Goal: Information Seeking & Learning: Learn about a topic

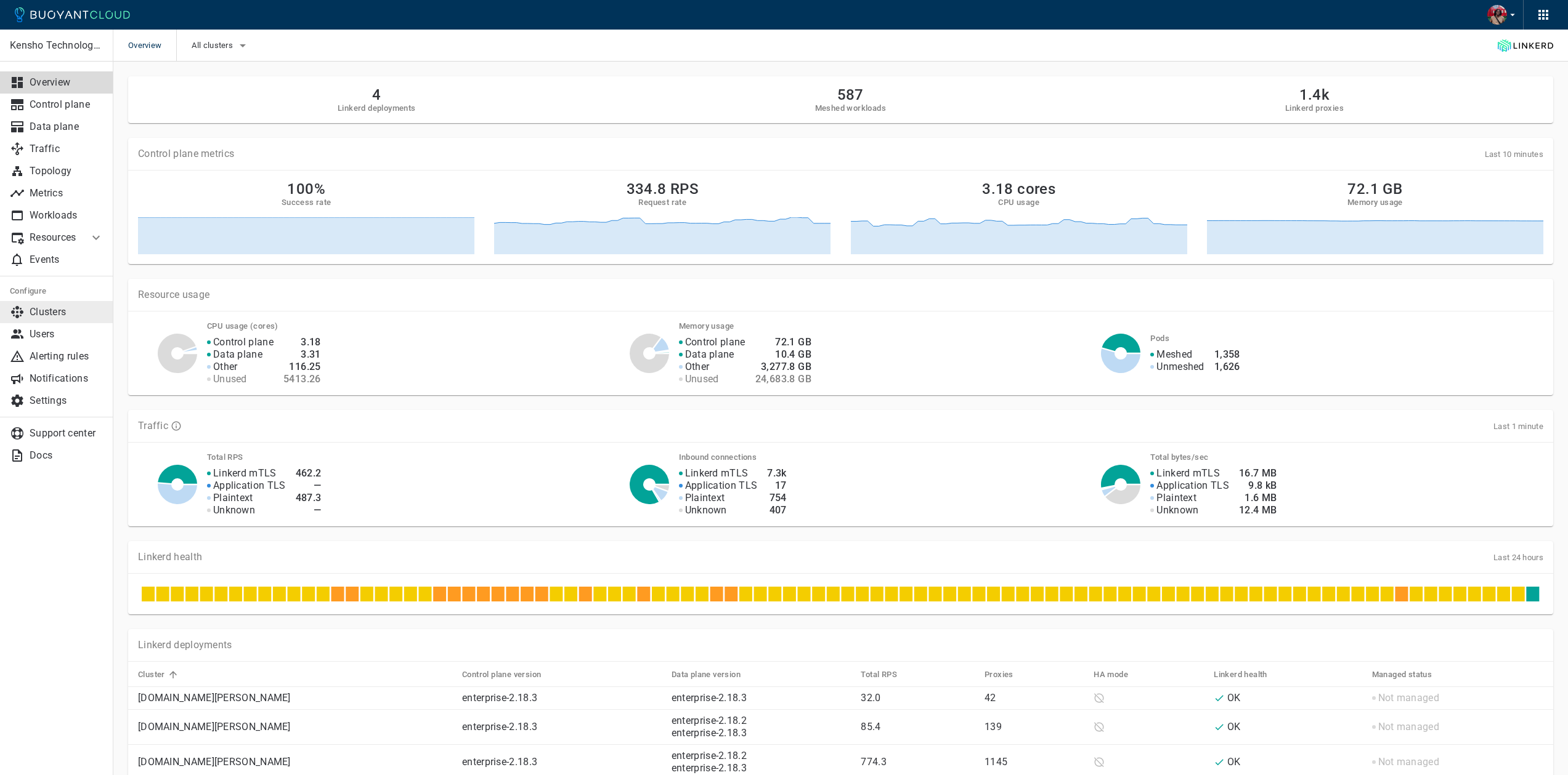
click at [57, 310] on p "Clusters" at bounding box center [66, 312] width 74 height 12
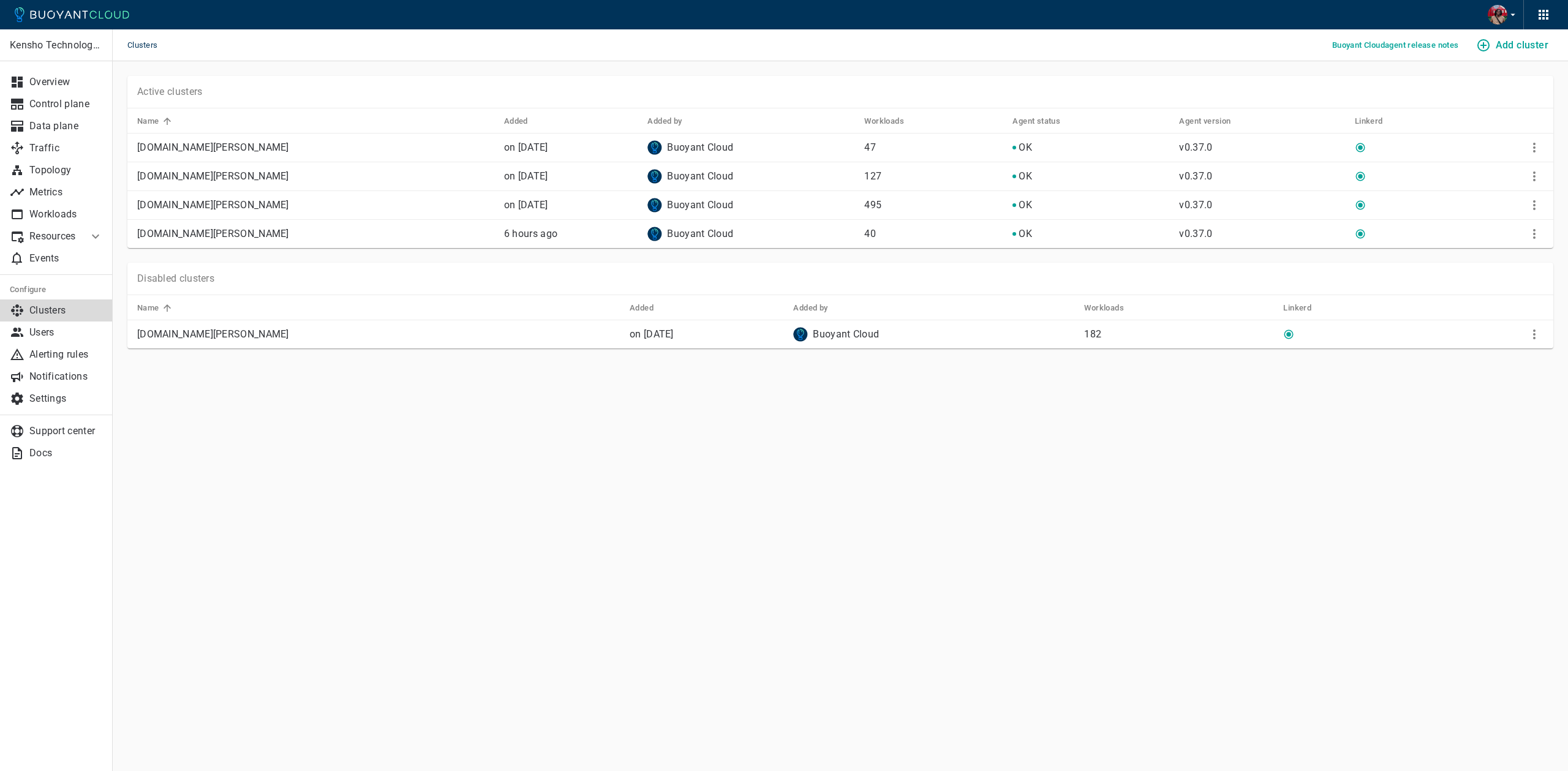
click at [123, 105] on div "Active clusters Name Added Added by Workloads Agent status Agent version Linker…" at bounding box center [833, 155] width 1441 height 187
click at [72, 432] on p "Support center" at bounding box center [66, 431] width 73 height 12
click at [207, 199] on p "[DOMAIN_NAME][PERSON_NAME]" at bounding box center [316, 205] width 357 height 12
click at [59, 124] on p "Data plane" at bounding box center [66, 126] width 73 height 12
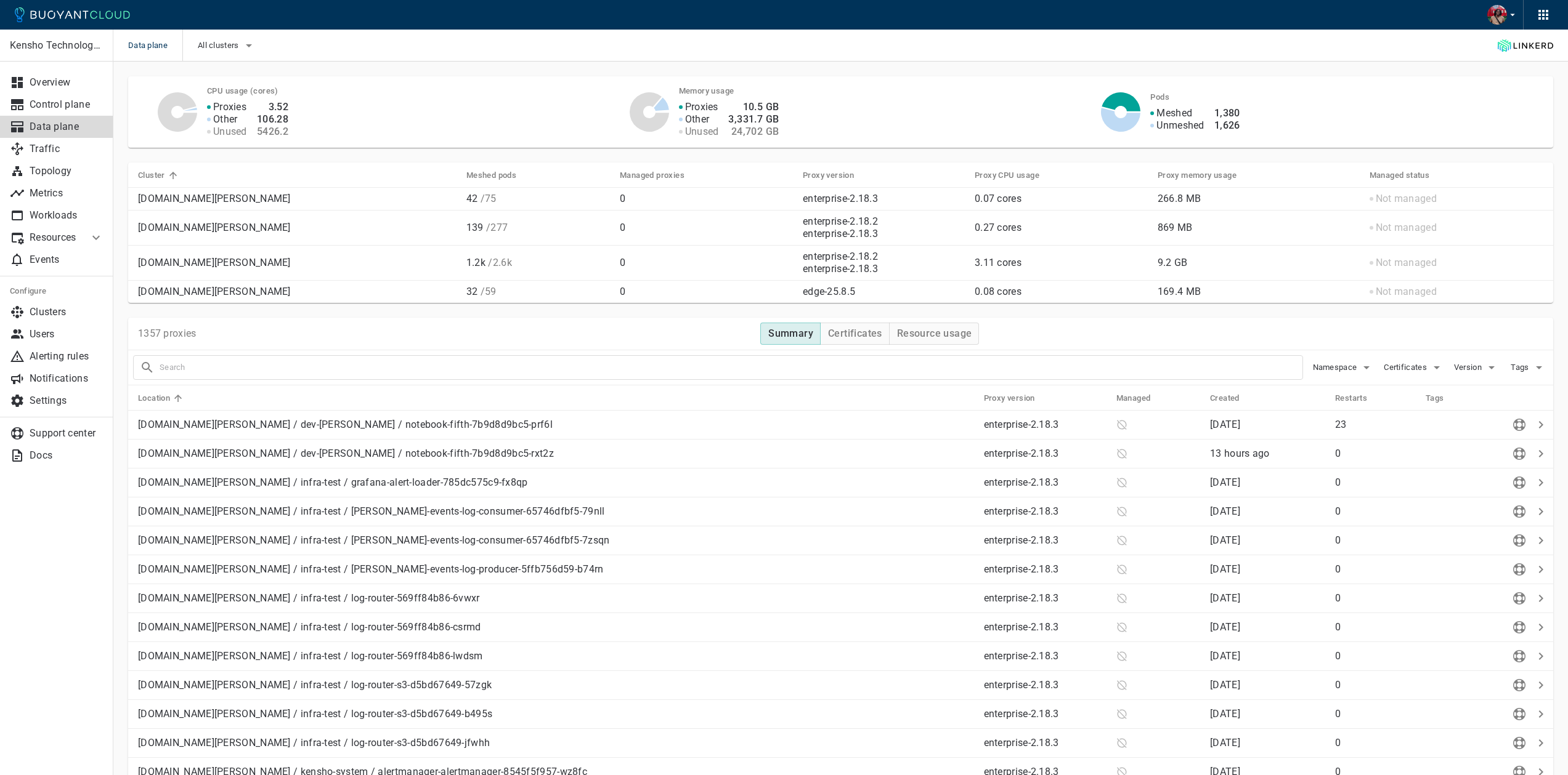
click at [911, 72] on div "CPU usage (cores) Proxies Other Unused 3.52 106.28 5426.2 Memory usage Proxies …" at bounding box center [833, 104] width 1439 height 86
click at [143, 61] on div "Data plane All clusters" at bounding box center [841, 46] width 1455 height 32
click at [235, 49] on span "All clusters" at bounding box center [219, 45] width 43 height 10
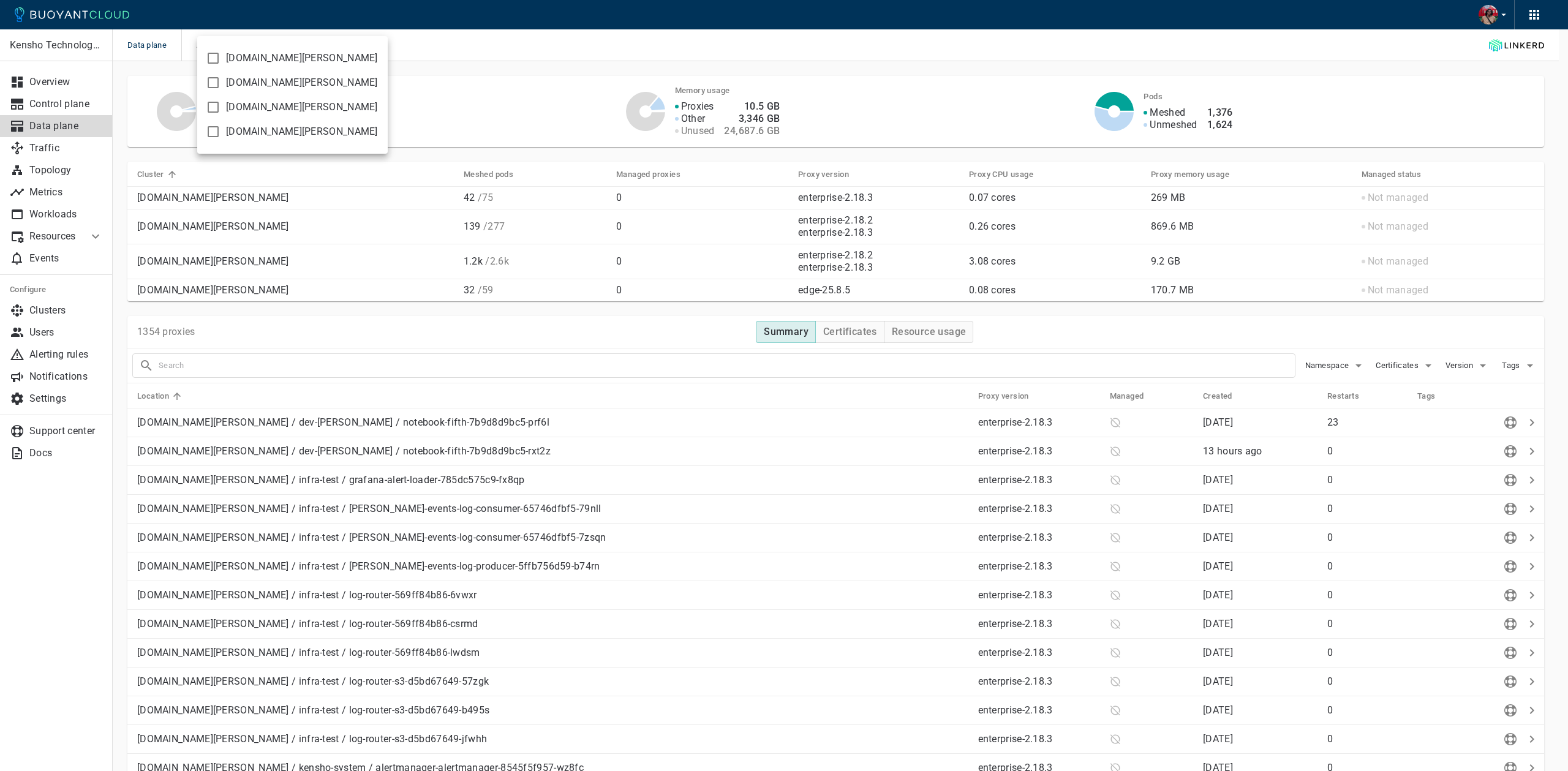
click at [249, 106] on span "[DOMAIN_NAME][PERSON_NAME]" at bounding box center [301, 107] width 152 height 12
click at [220, 106] on input "[DOMAIN_NAME][PERSON_NAME]" at bounding box center [213, 107] width 14 height 14
checkbox input "true"
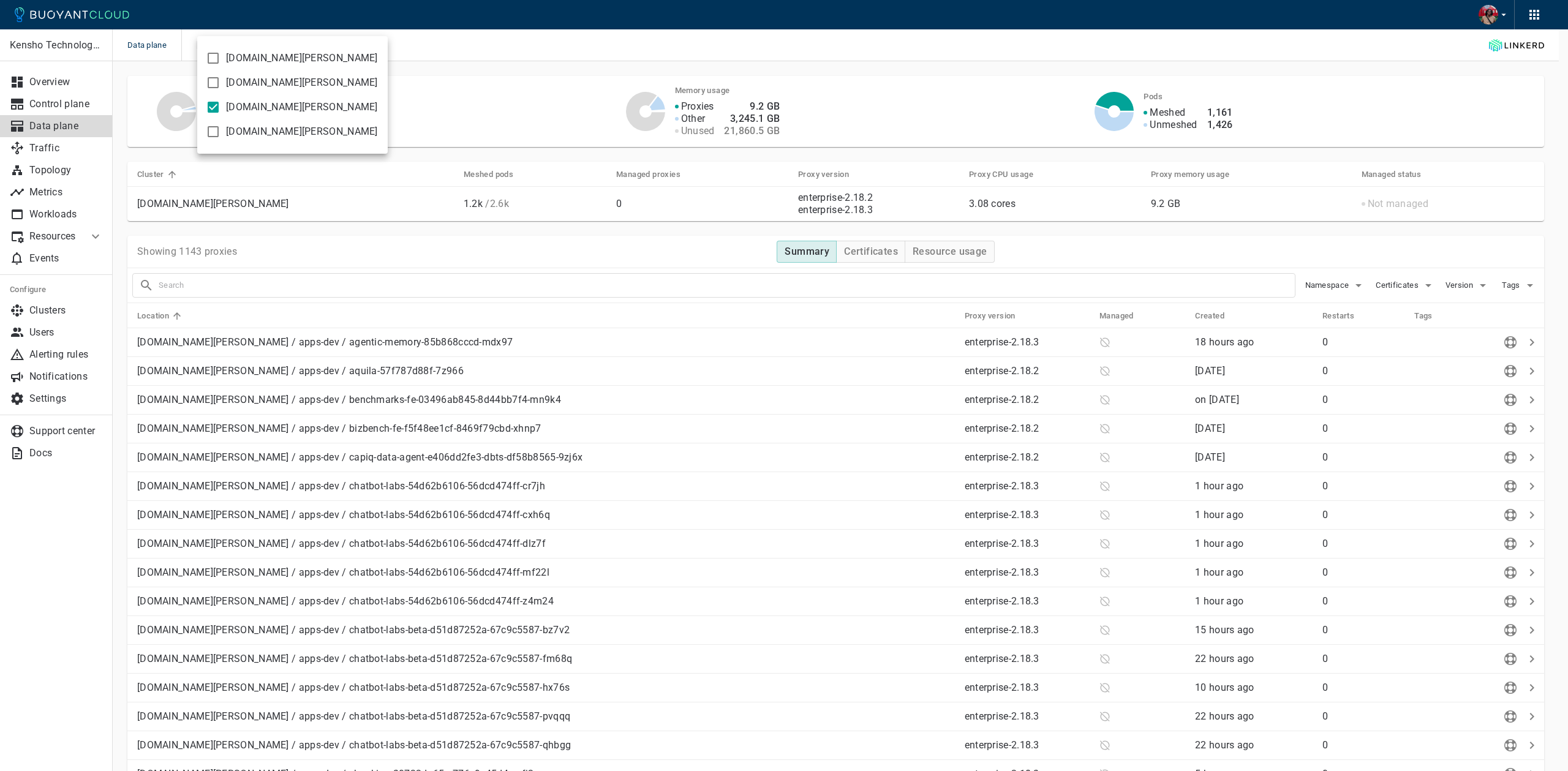
click at [1177, 267] on div at bounding box center [784, 386] width 1568 height 771
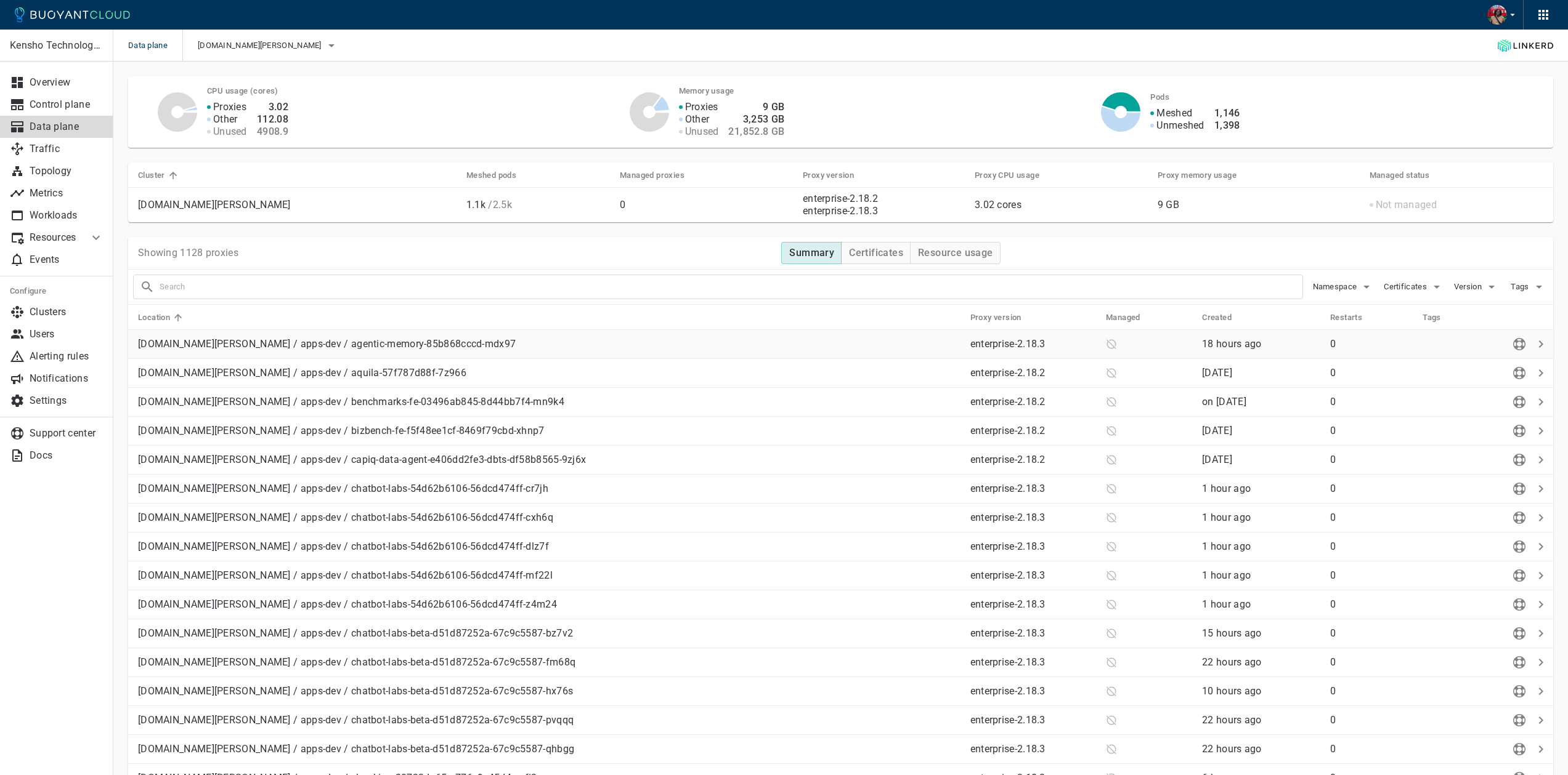
click at [1106, 342] on icon at bounding box center [1111, 344] width 11 height 11
drag, startPoint x: 1123, startPoint y: 125, endPoint x: 1147, endPoint y: 124, distance: 24.0
click at [1123, 125] on icon at bounding box center [1121, 120] width 40 height 24
click at [1118, 108] on icon at bounding box center [1121, 112] width 40 height 40
click at [1133, 129] on icon at bounding box center [1121, 112] width 40 height 40
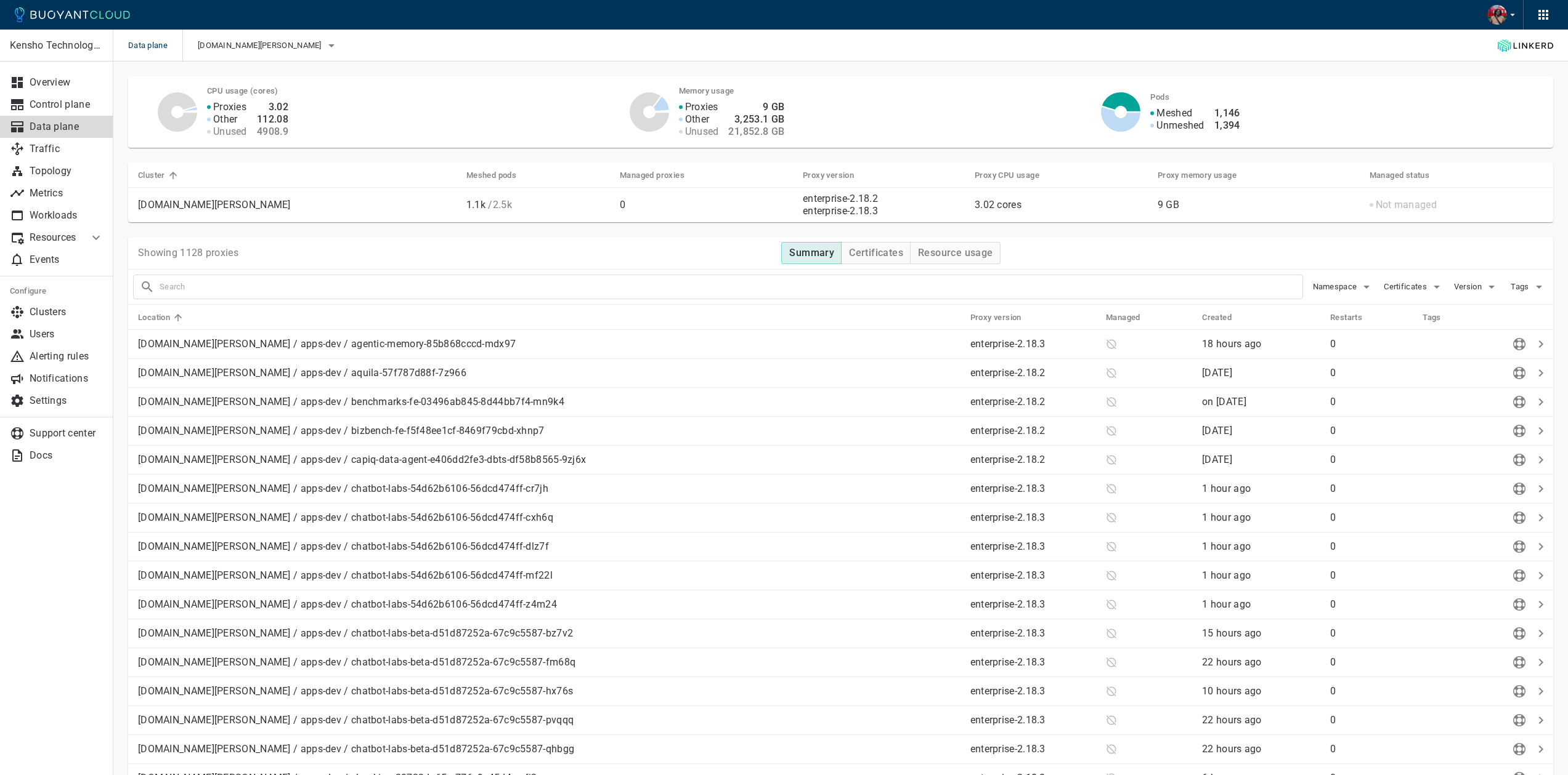
click at [1127, 121] on icon at bounding box center [1121, 120] width 40 height 24
click at [1305, 111] on div "Meshed Unmeshed 1,146 1,394" at bounding box center [1340, 112] width 408 height 40
click at [66, 212] on p "Workloads" at bounding box center [66, 215] width 74 height 12
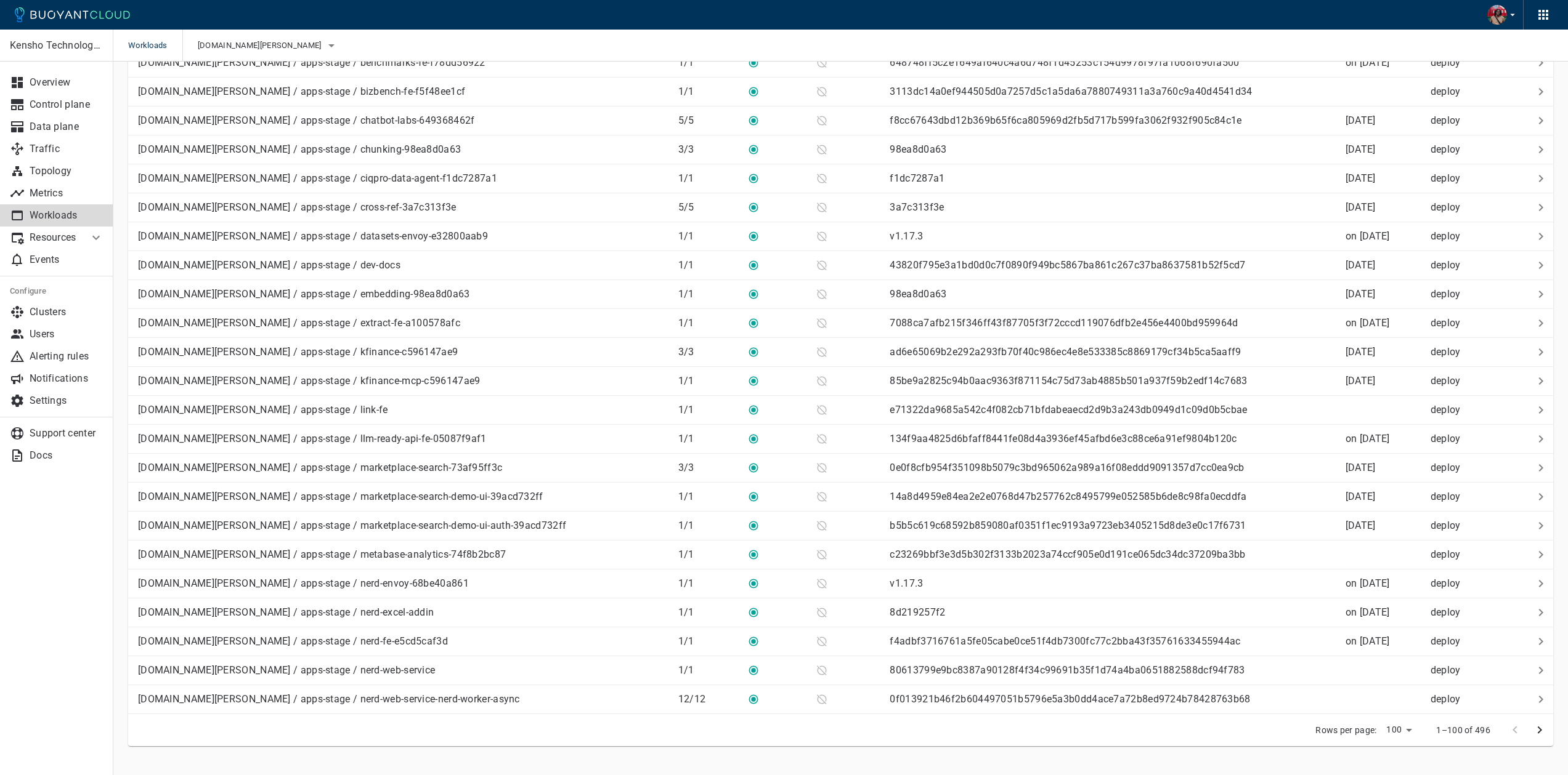
scroll to position [2370, 0]
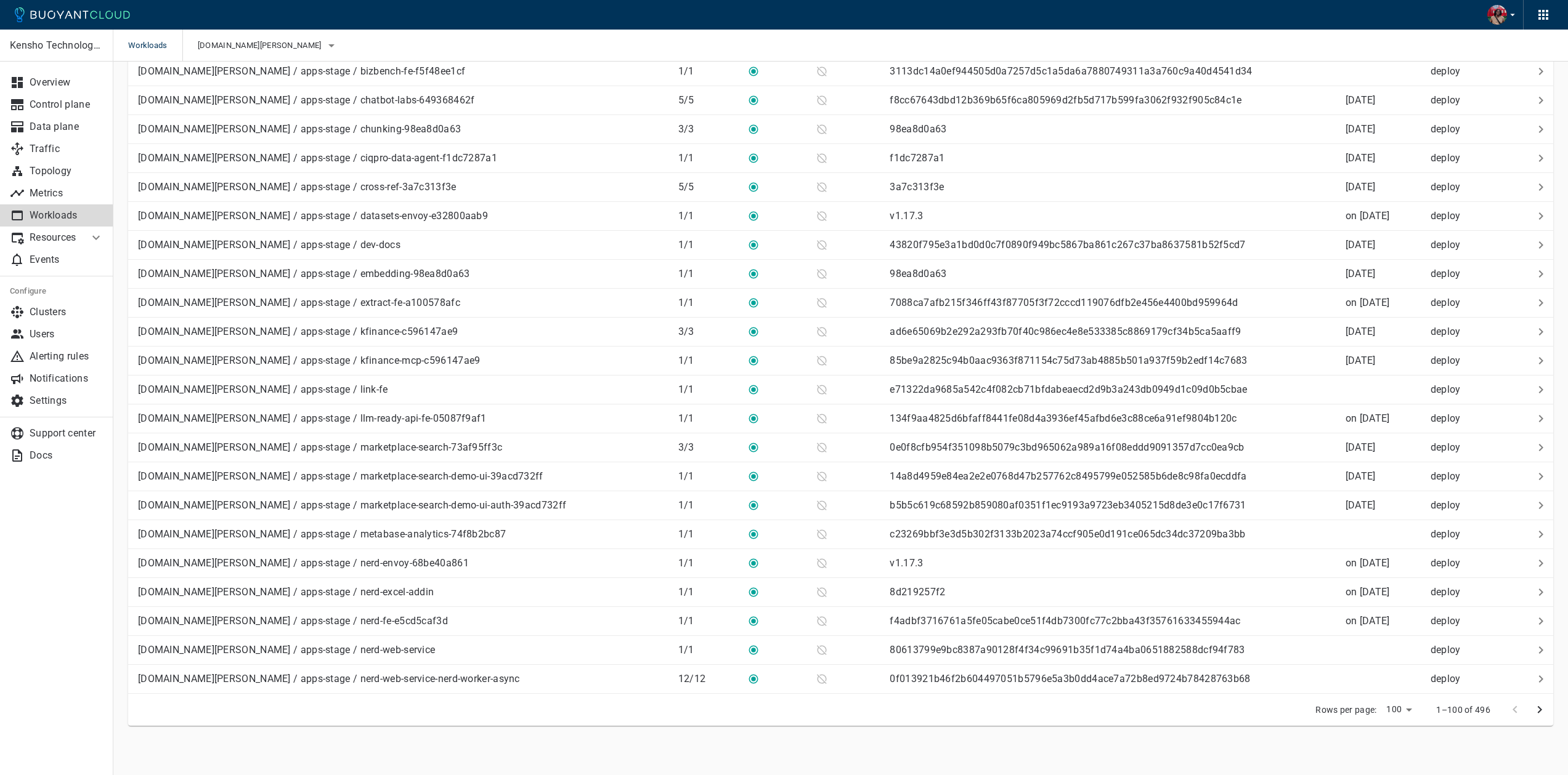
click at [1539, 713] on icon "next page" at bounding box center [1539, 710] width 14 height 14
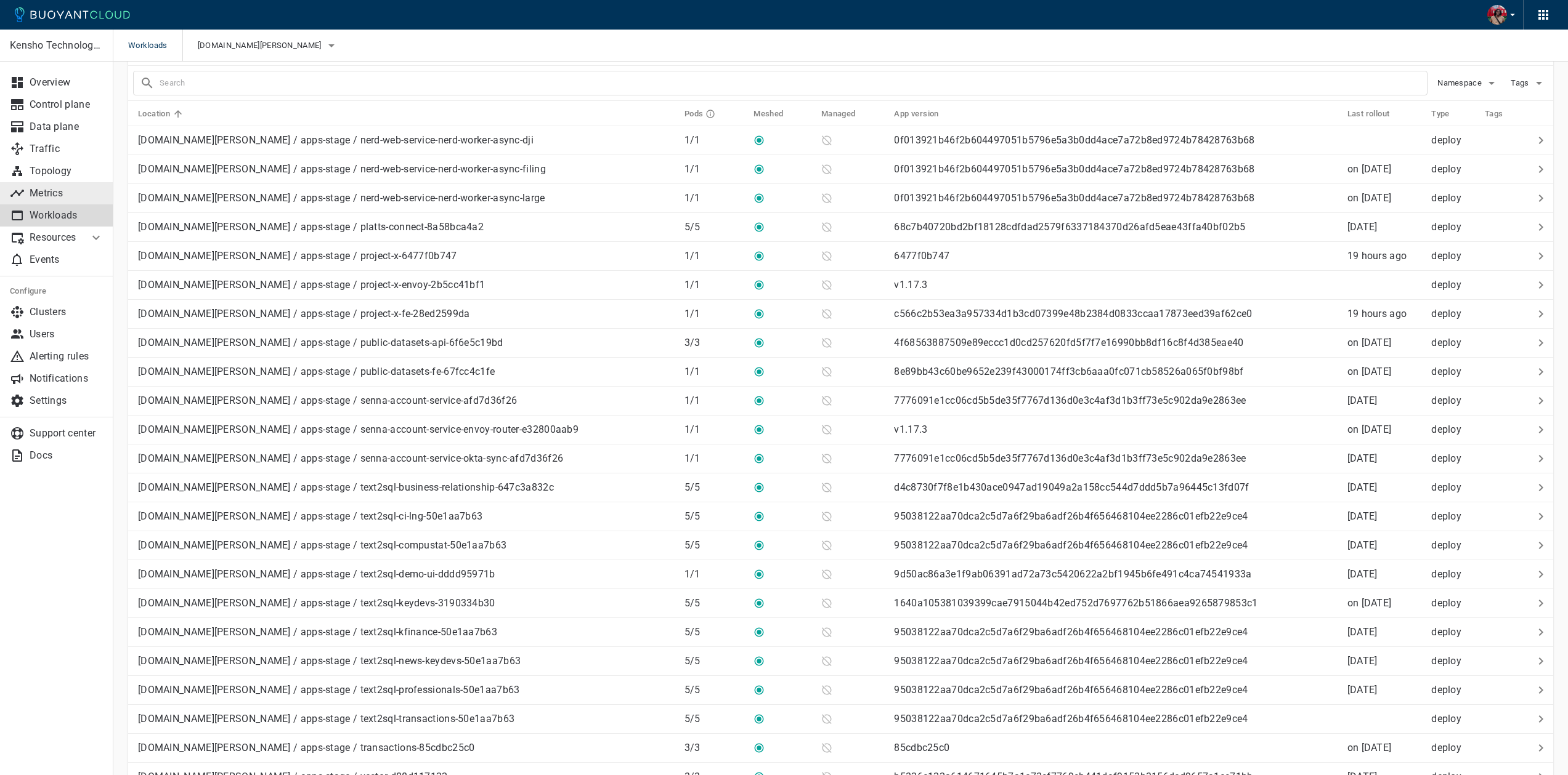
scroll to position [0, 0]
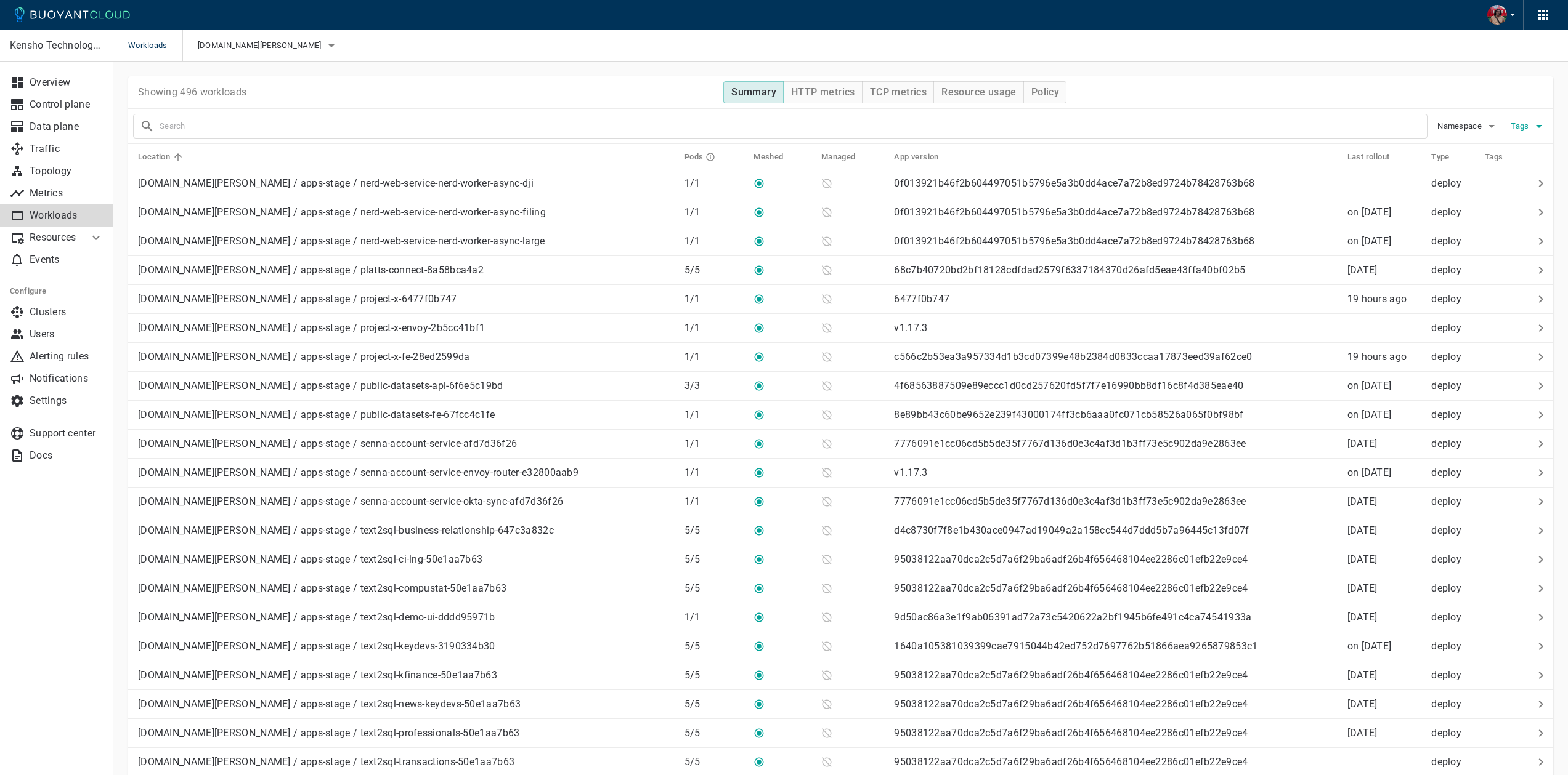
click at [1538, 127] on icon "button" at bounding box center [1538, 126] width 14 height 14
click at [1504, 97] on div at bounding box center [788, 388] width 1577 height 775
click at [743, 185] on td at bounding box center [777, 183] width 68 height 29
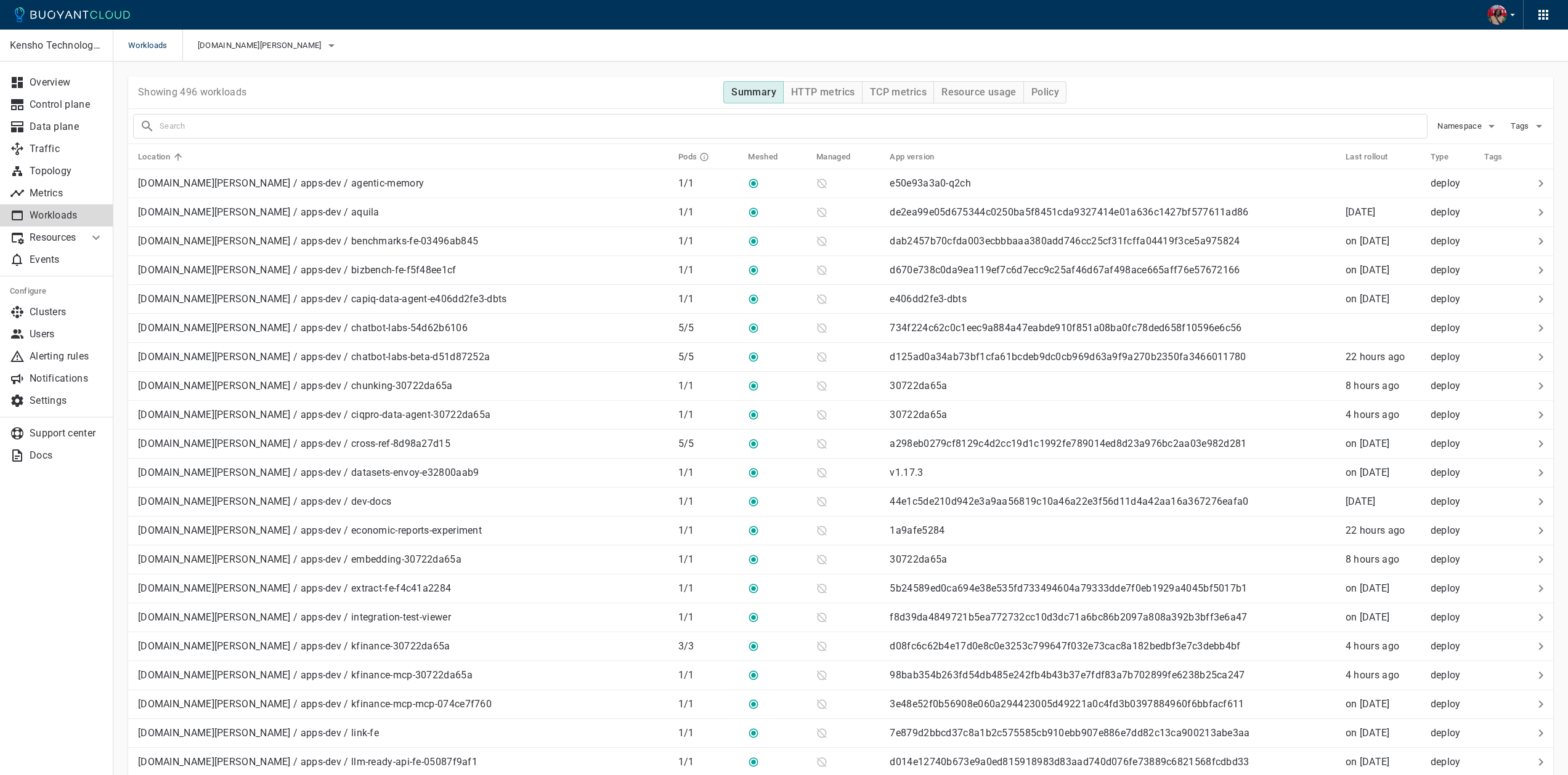
click at [63, 234] on p "Resources" at bounding box center [54, 238] width 49 height 12
click at [70, 187] on p "Metrics" at bounding box center [66, 193] width 74 height 12
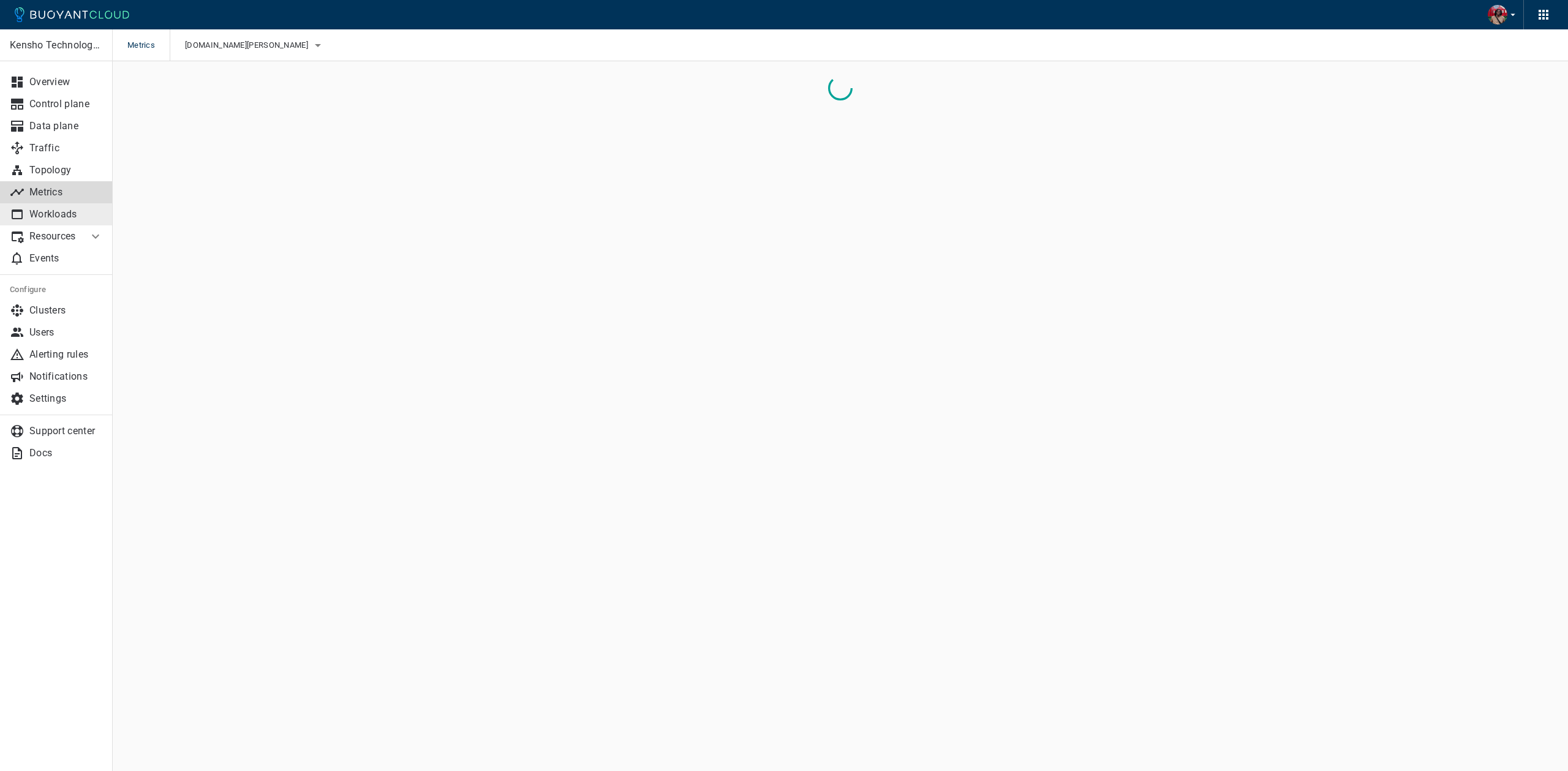
click at [67, 210] on p "Workloads" at bounding box center [66, 214] width 73 height 12
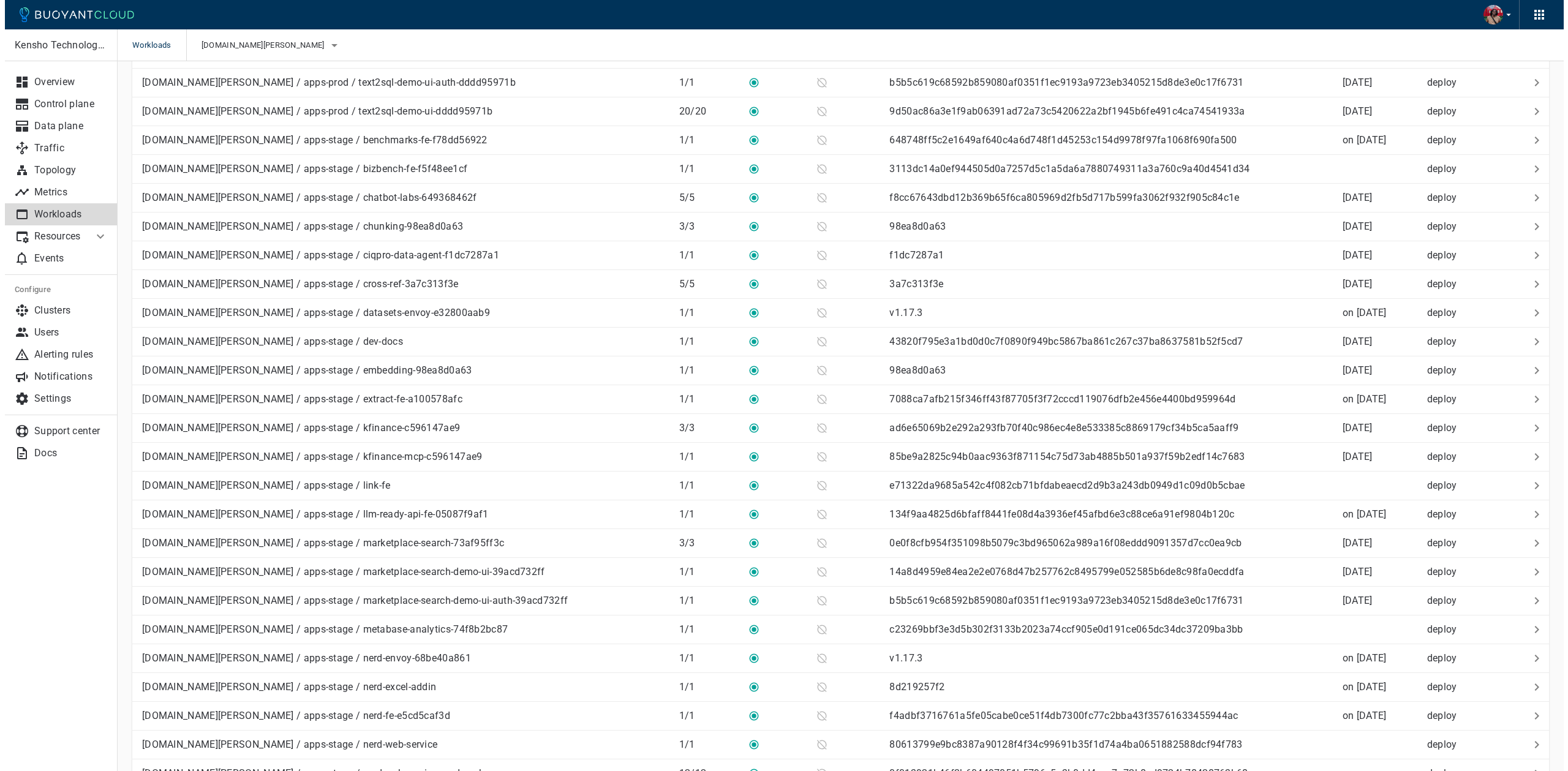
scroll to position [2358, 0]
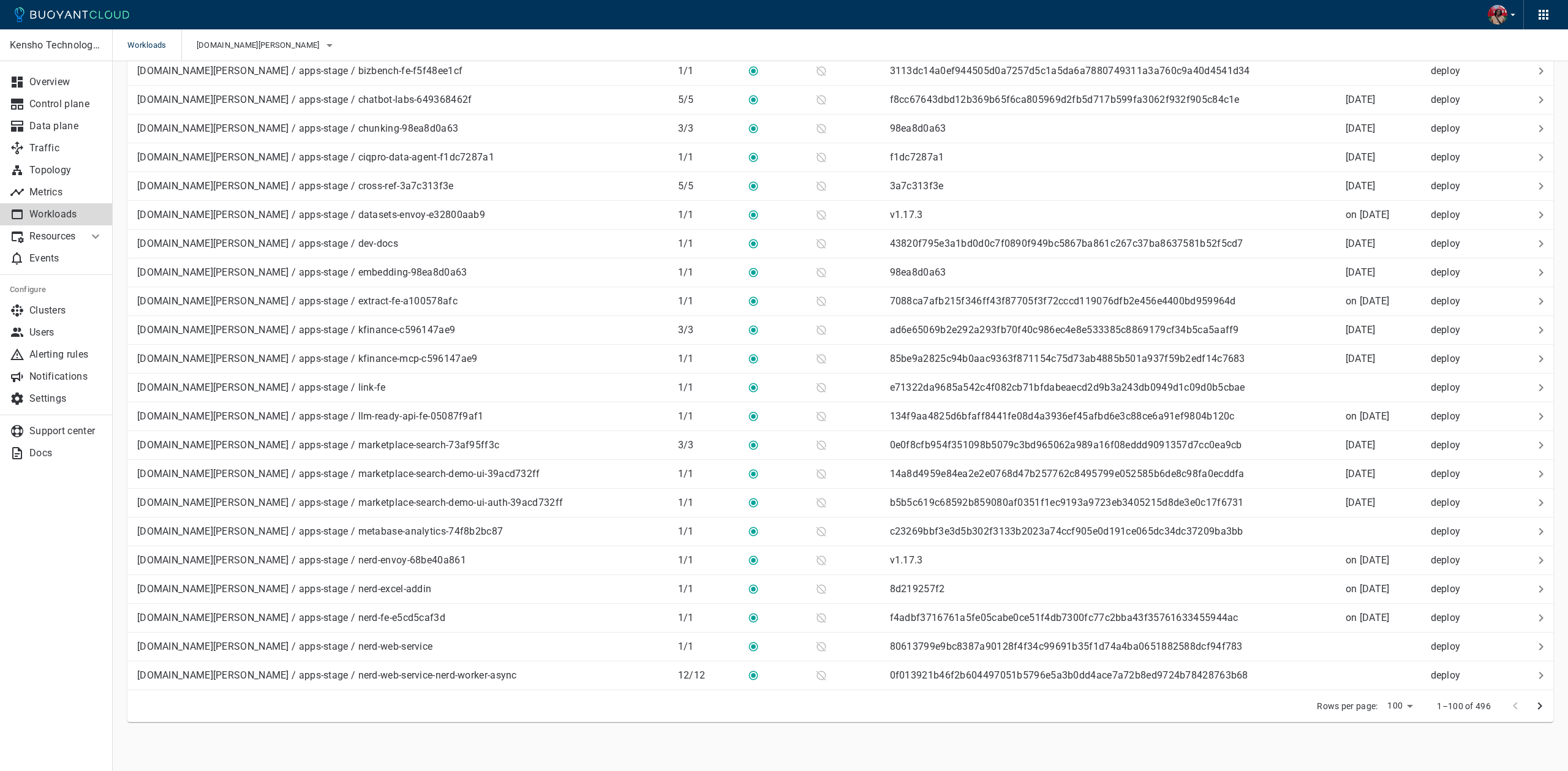
click at [1390, 749] on li "500" at bounding box center [1391, 745] width 37 height 22
type input "500"
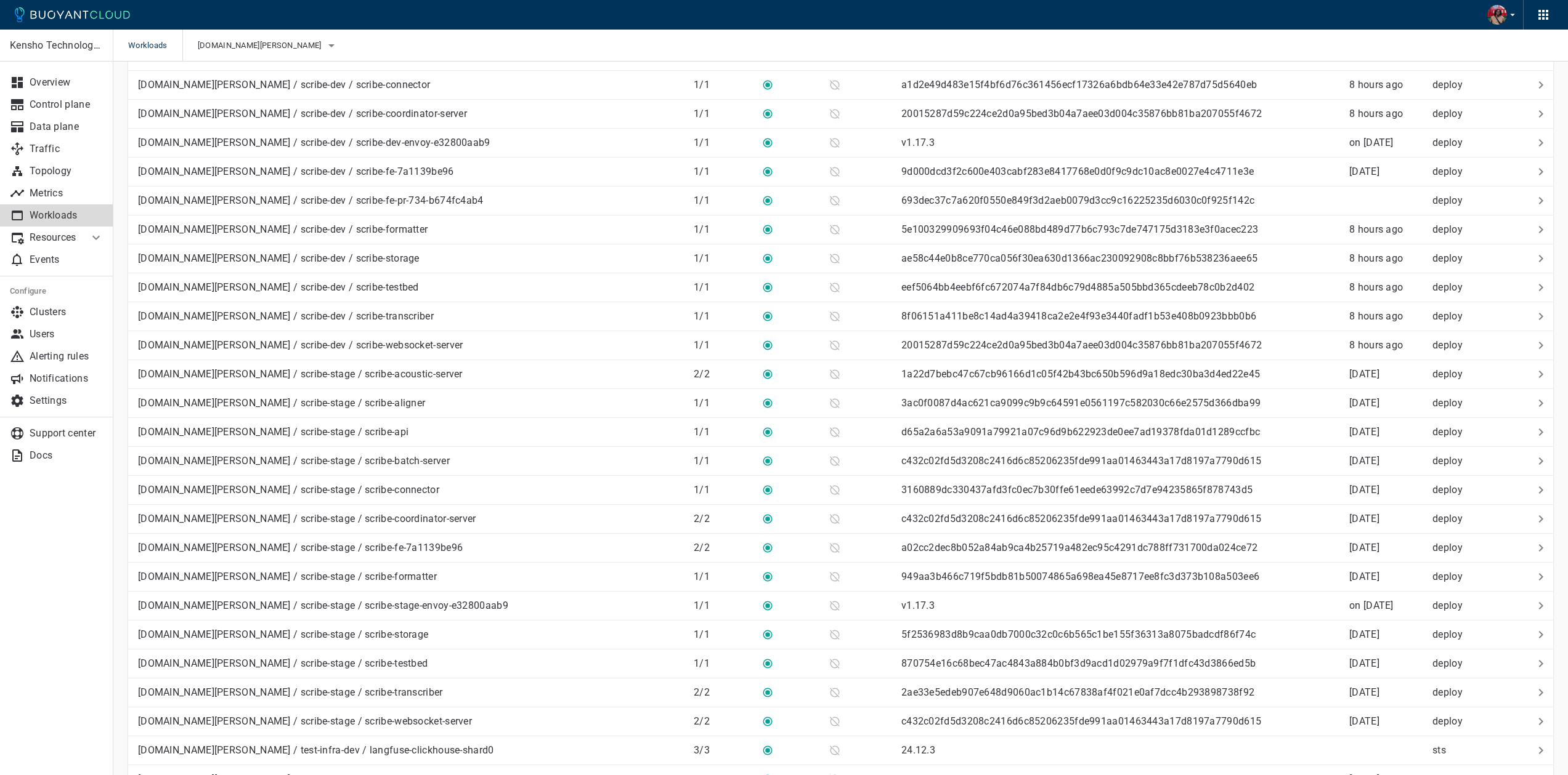
scroll to position [13831, 0]
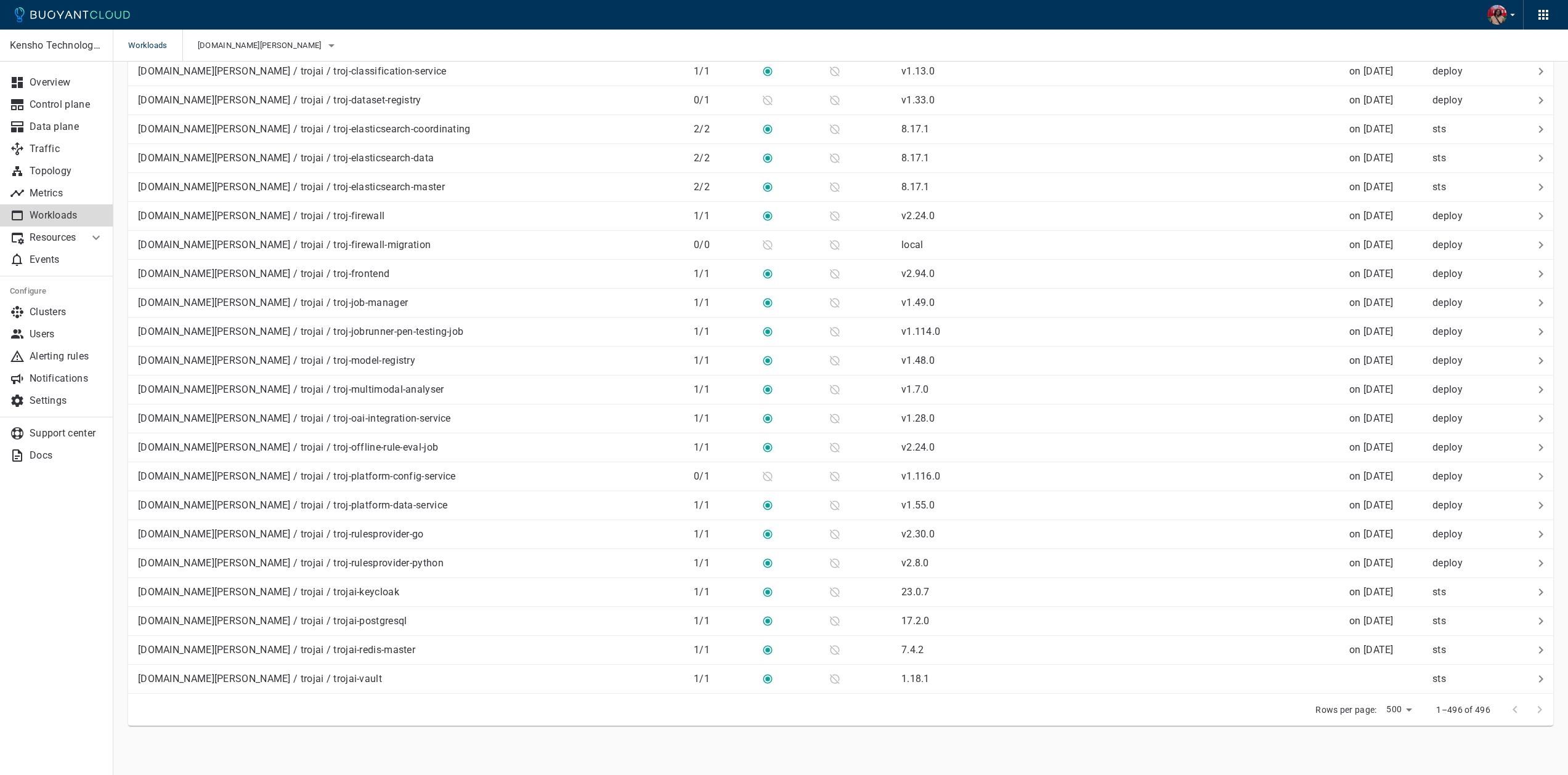
click at [1540, 713] on div at bounding box center [1527, 710] width 49 height 24
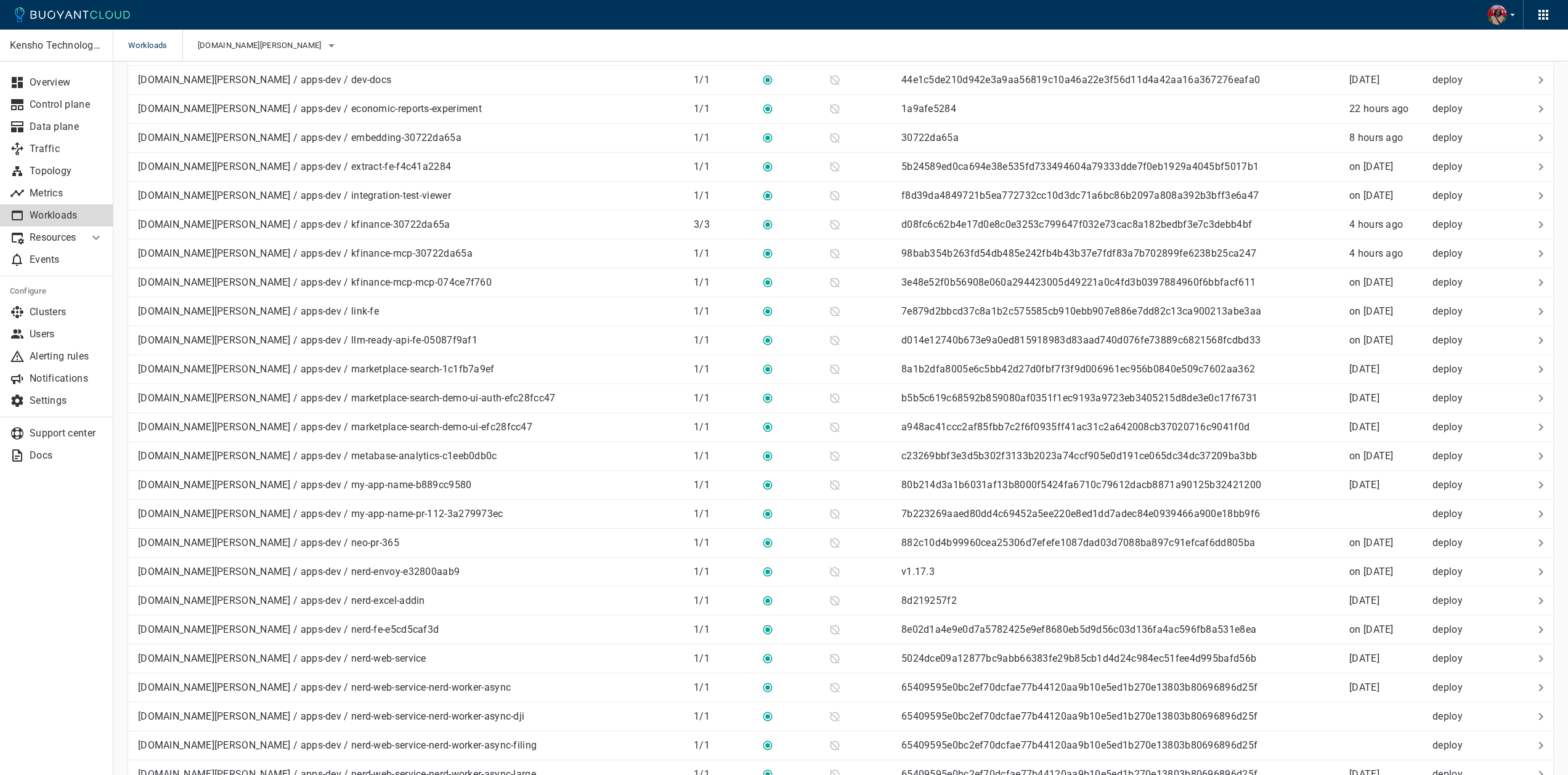
scroll to position [0, 0]
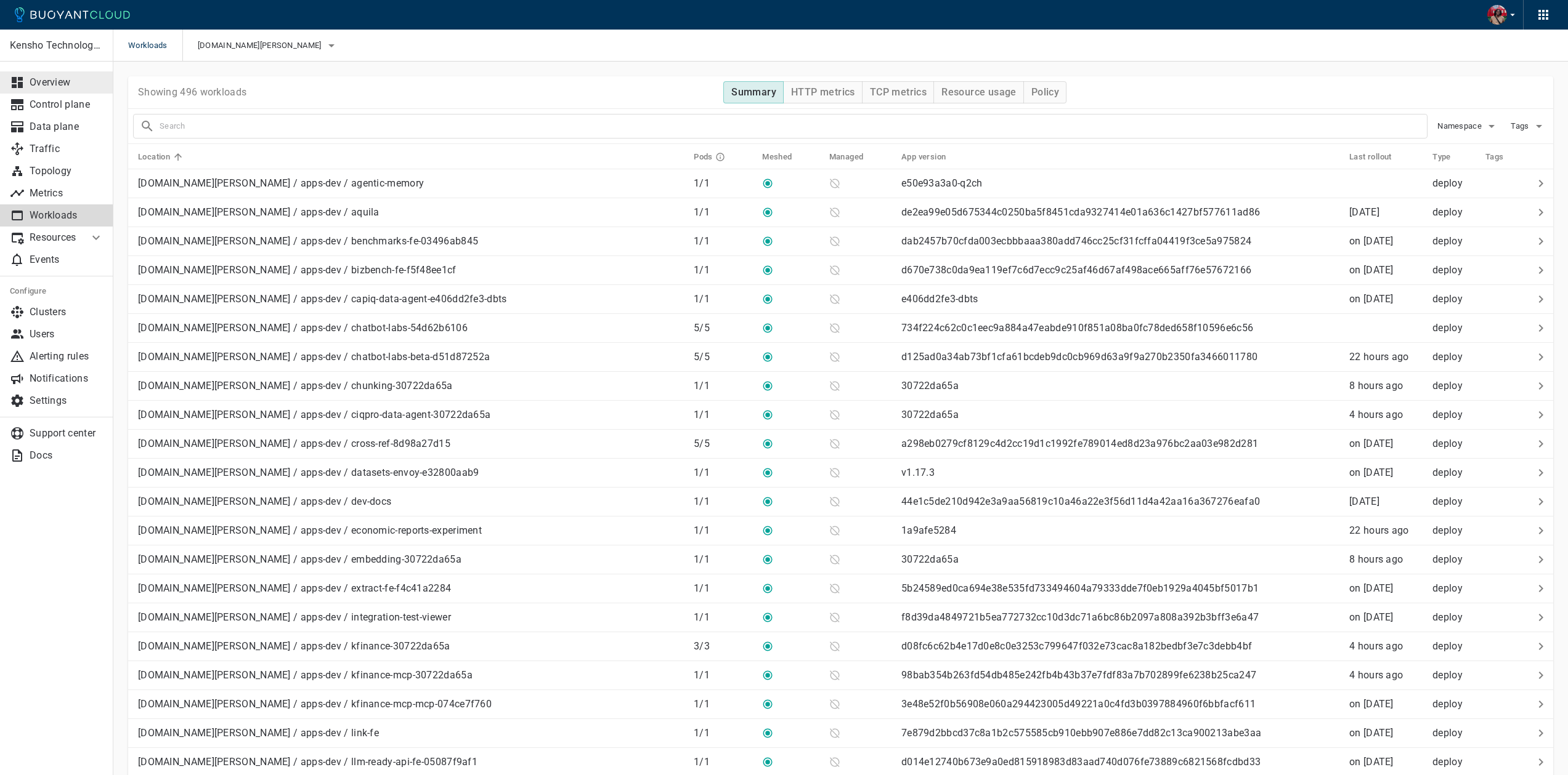
click at [79, 91] on link "Overview" at bounding box center [56, 82] width 113 height 22
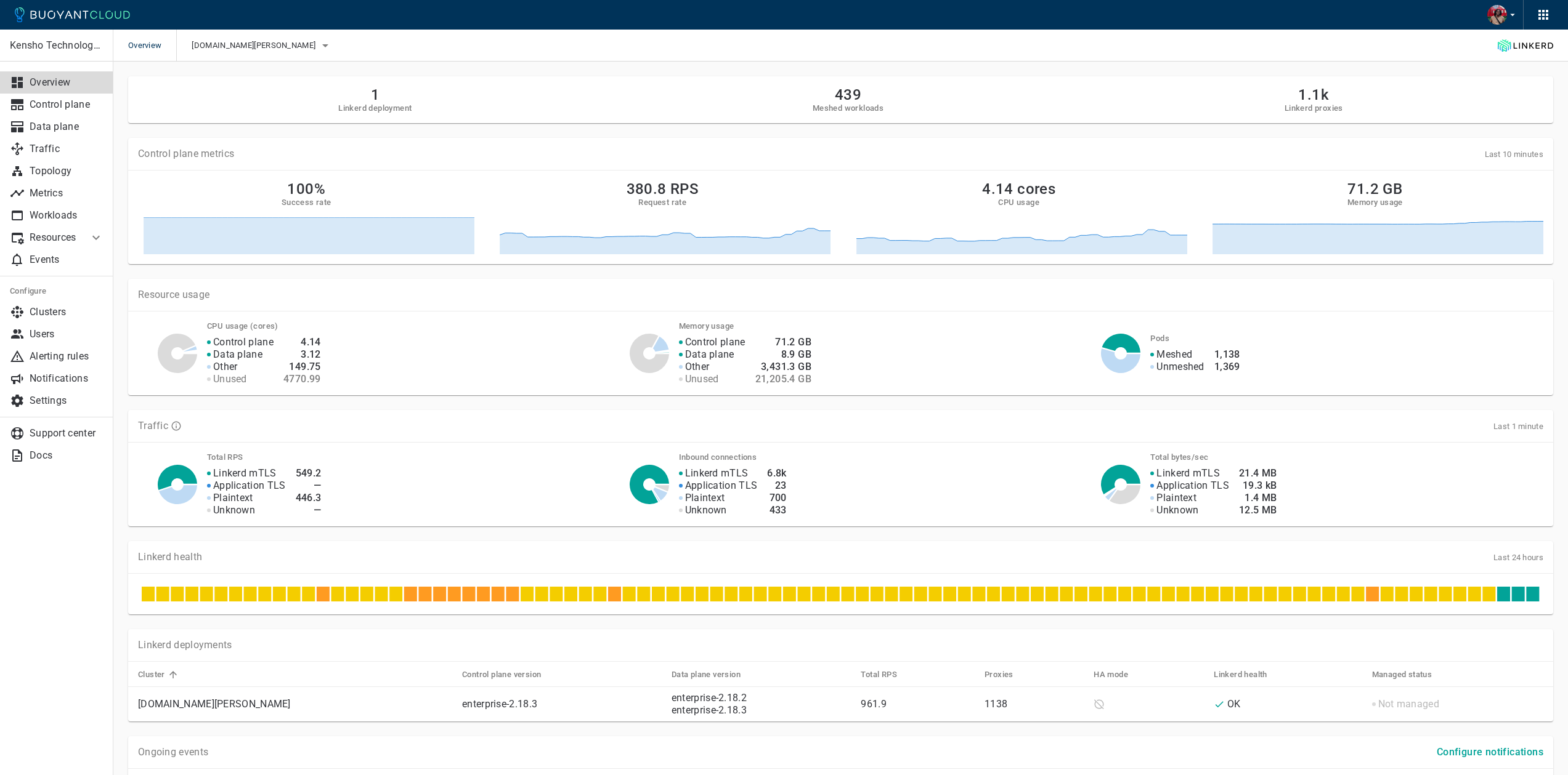
click at [848, 101] on h2 "439" at bounding box center [848, 94] width 71 height 18
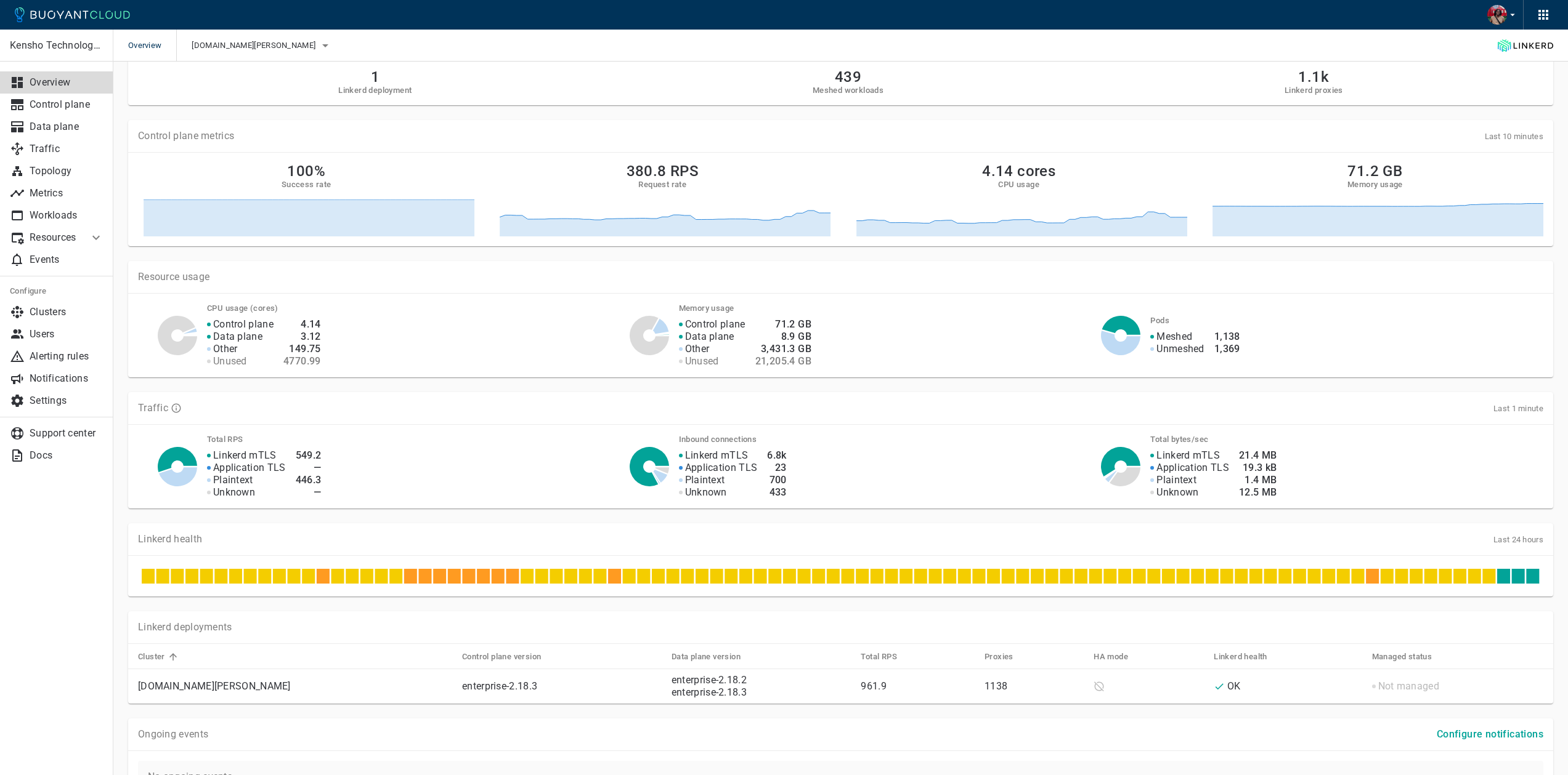
scroll to position [95, 0]
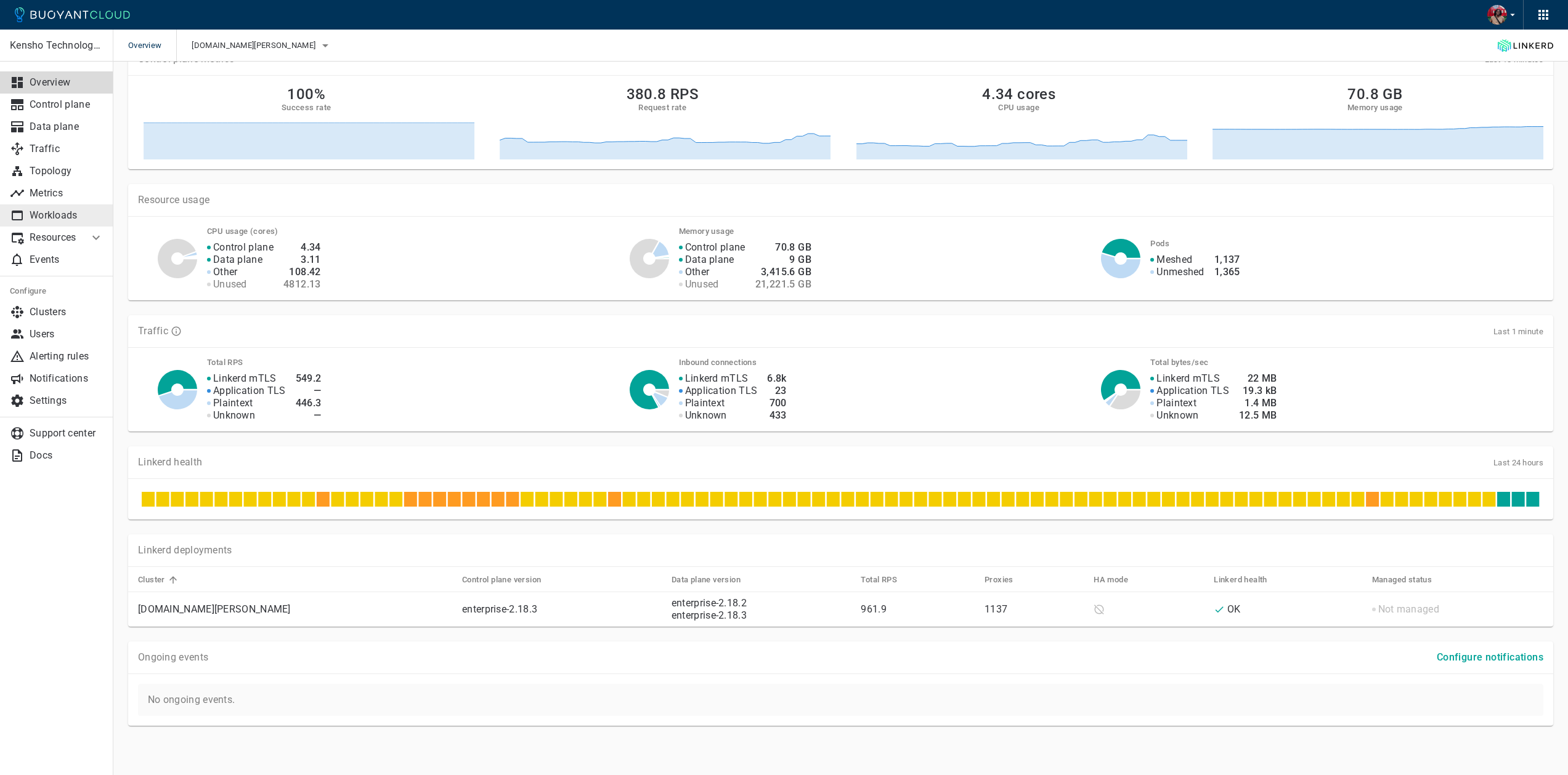
click at [63, 215] on p "Workloads" at bounding box center [66, 215] width 74 height 12
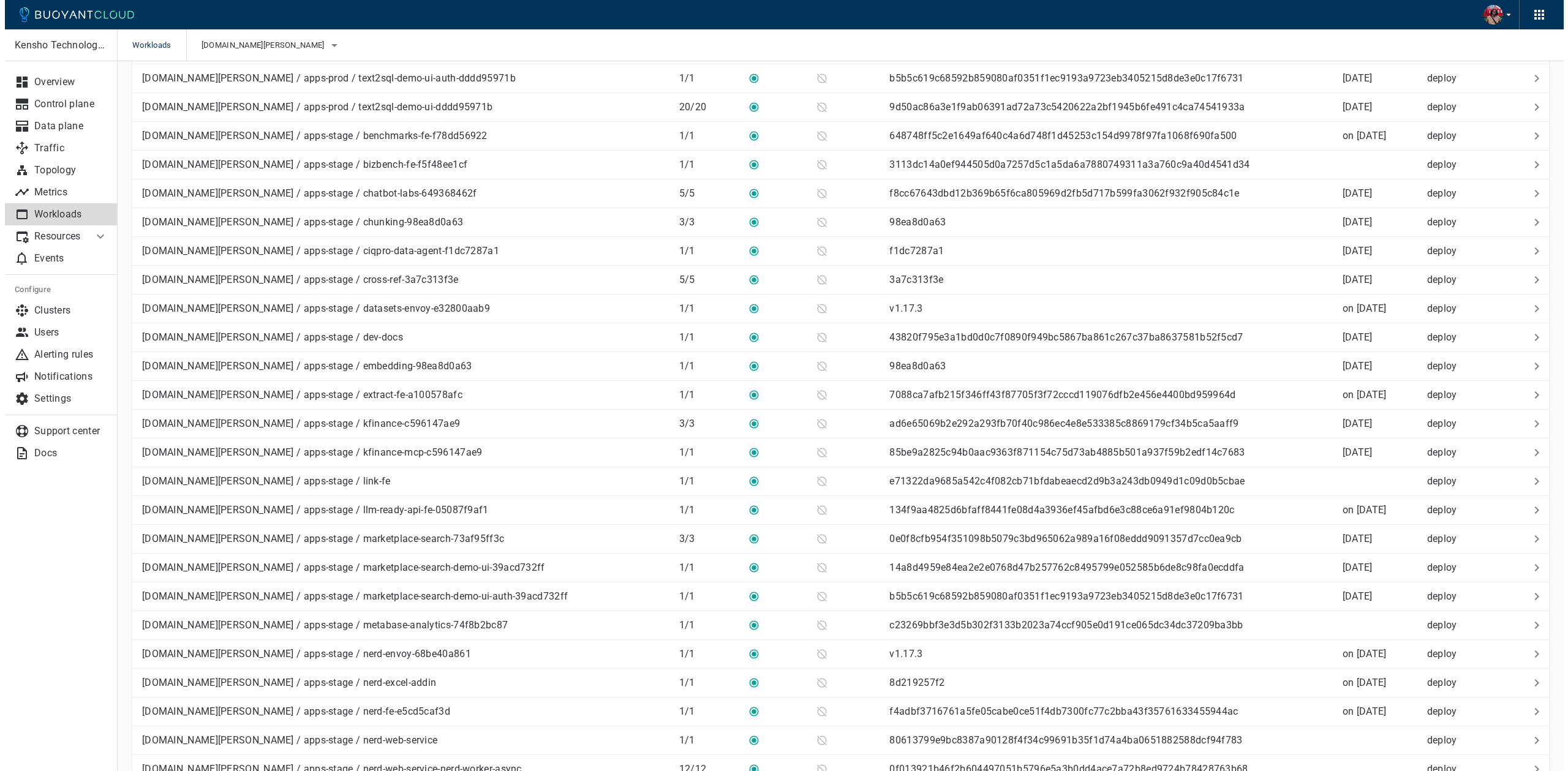
scroll to position [2358, 0]
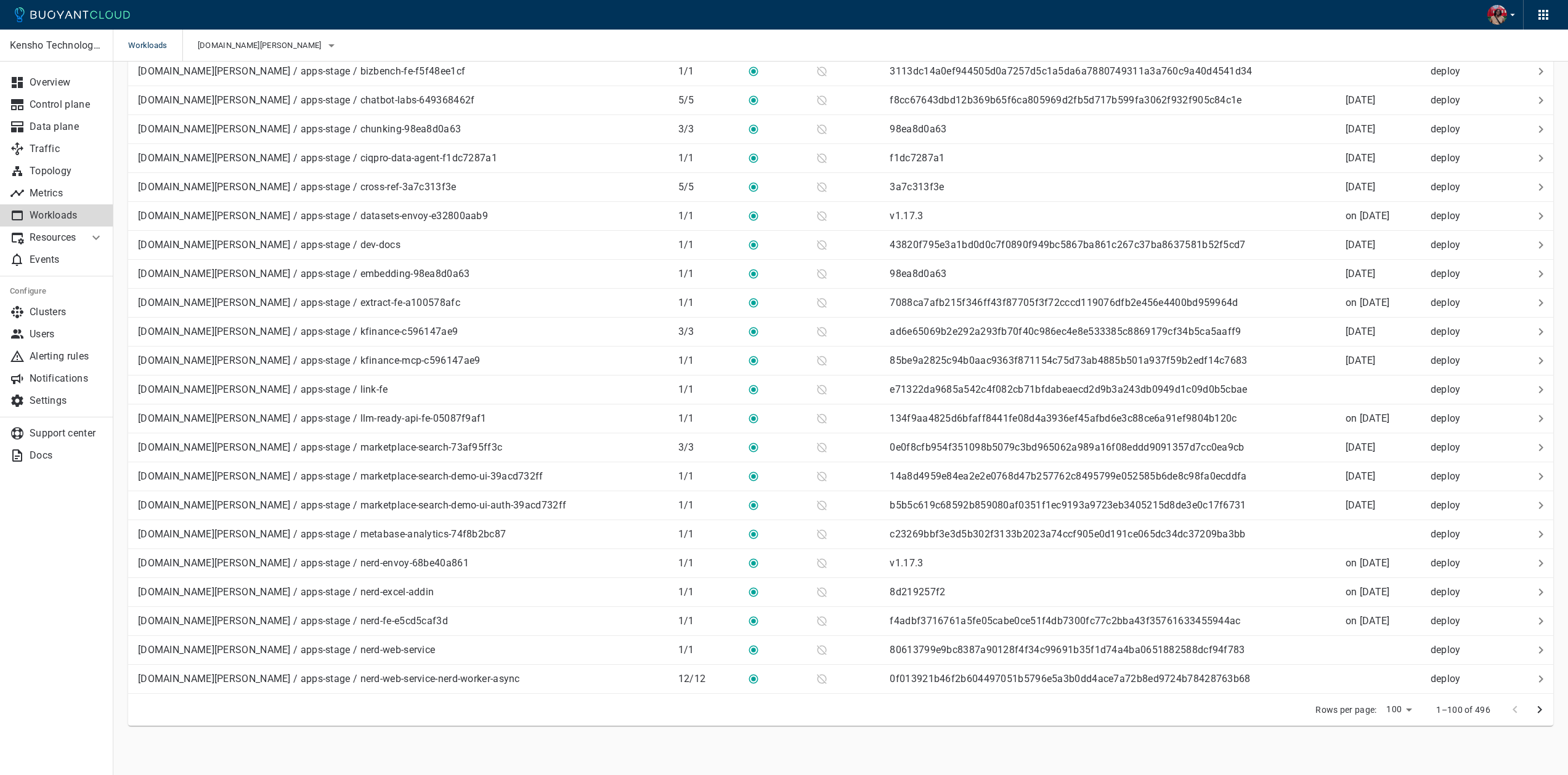
click at [1400, 745] on li "500" at bounding box center [1399, 749] width 37 height 22
type input "500"
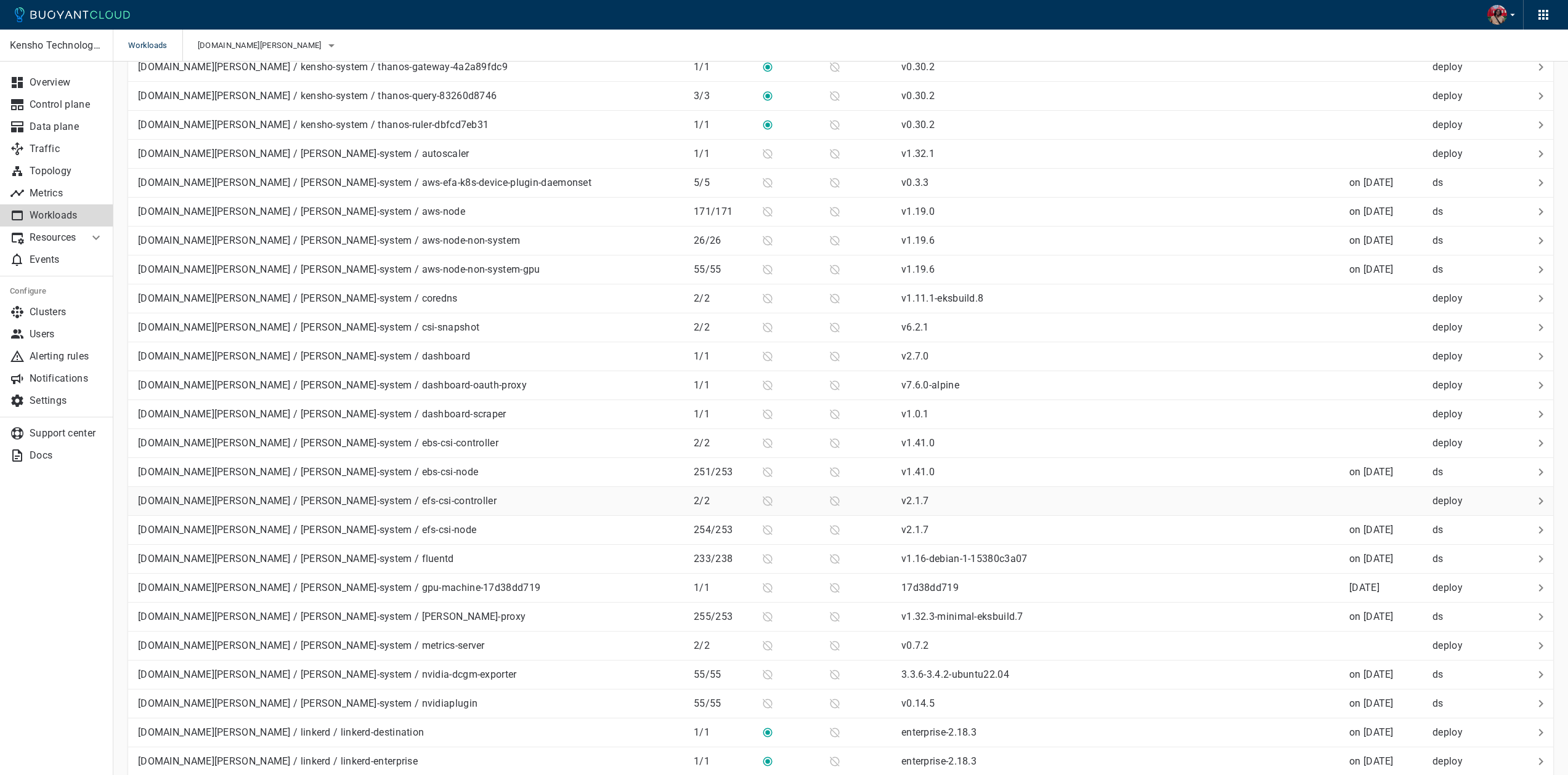
scroll to position [7066, 0]
